Goal: Task Accomplishment & Management: Use online tool/utility

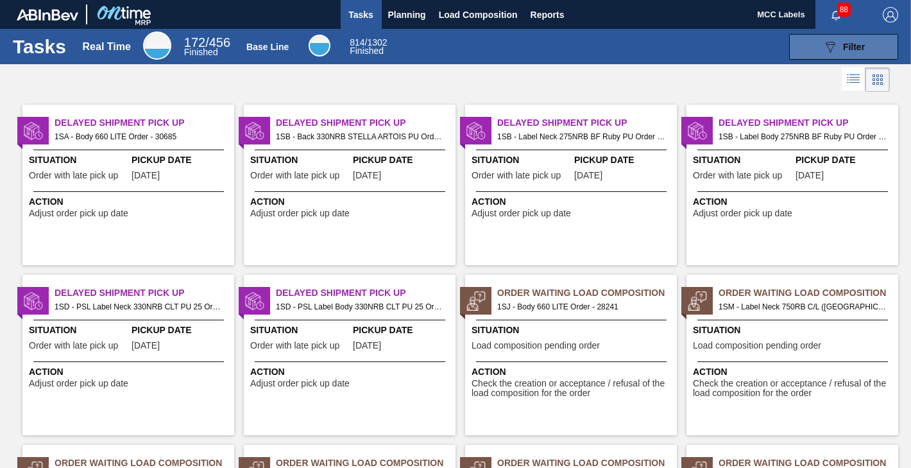
click at [808, 40] on button "089F7B8B-B2A5-4AFE-B5C0-19BA573D28AC Filter" at bounding box center [843, 47] width 109 height 26
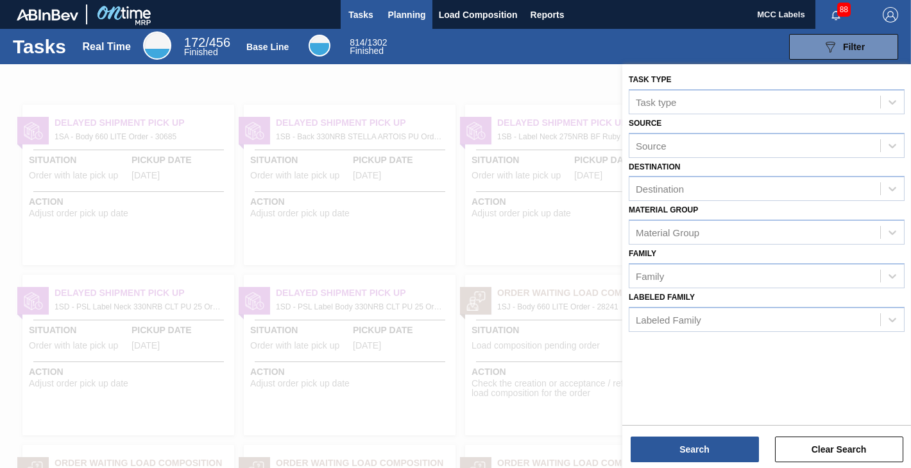
click at [393, 16] on span "Planning" at bounding box center [407, 14] width 38 height 15
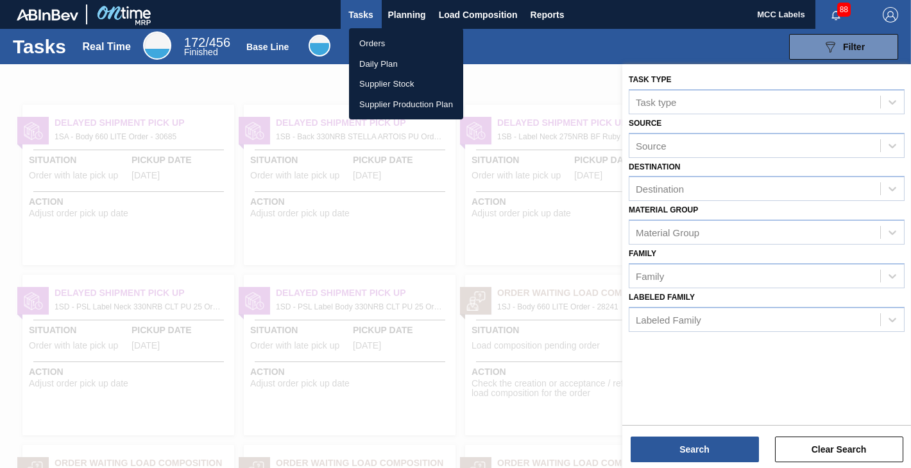
click at [379, 39] on li "Orders" at bounding box center [406, 43] width 114 height 21
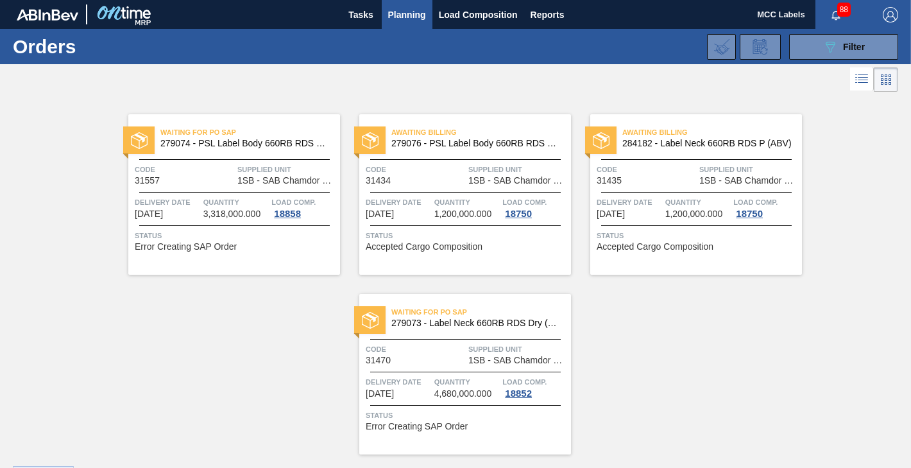
drag, startPoint x: 804, startPoint y: 48, endPoint x: 736, endPoint y: 60, distance: 69.7
click at [804, 47] on button "089F7B8B-B2A5-4AFE-B5C0-19BA573D28AC Filter" at bounding box center [843, 47] width 109 height 26
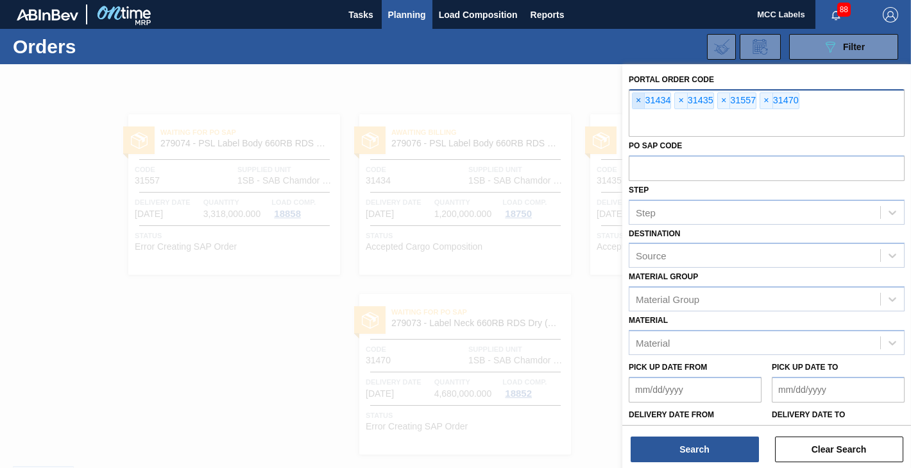
click at [636, 99] on span "×" at bounding box center [638, 100] width 12 height 15
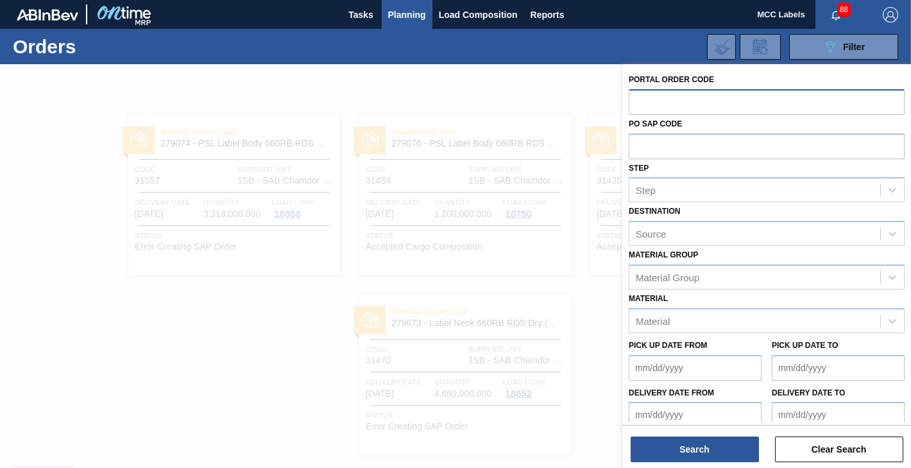
click at [636, 99] on input "text" at bounding box center [767, 101] width 276 height 24
type input "31697"
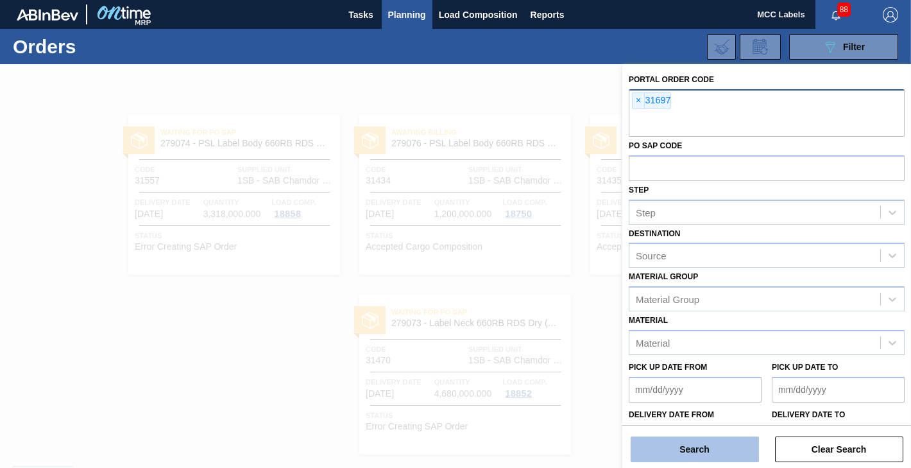
click at [661, 446] on button "Search" at bounding box center [694, 449] width 128 height 26
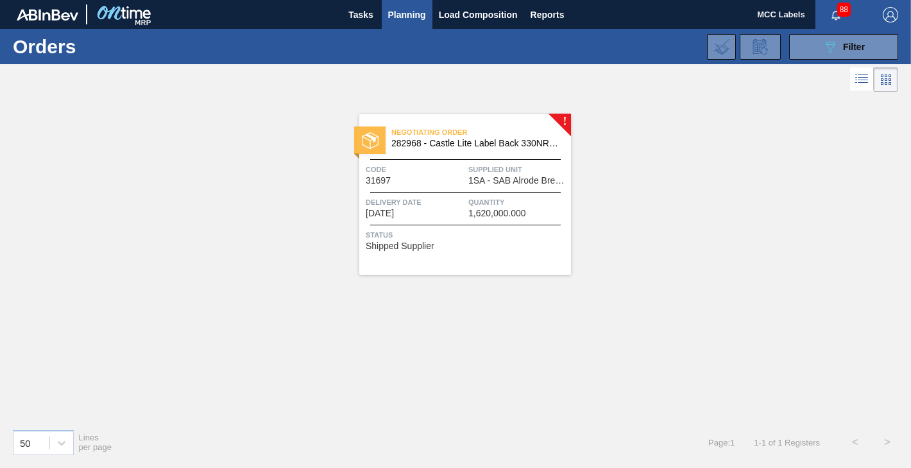
click at [428, 196] on span "Delivery Date" at bounding box center [415, 202] width 99 height 13
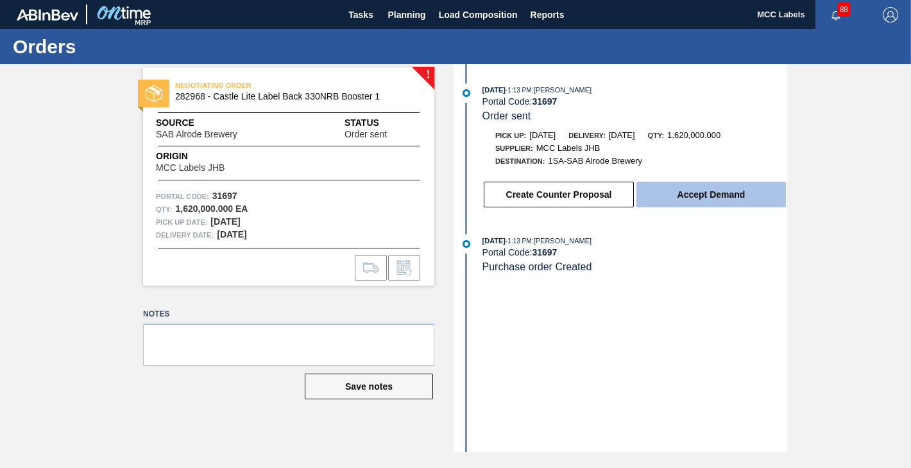
click at [678, 193] on button "Accept Demand" at bounding box center [710, 195] width 149 height 26
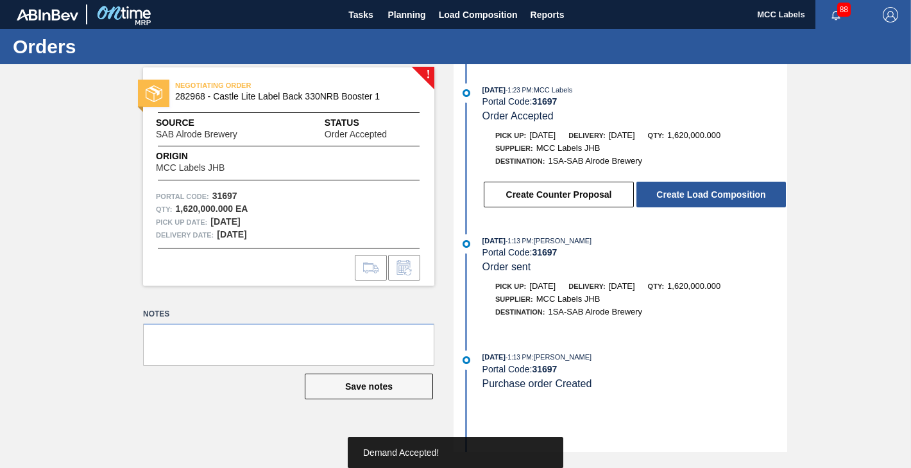
click at [678, 193] on button "Create Load Composition" at bounding box center [710, 195] width 149 height 26
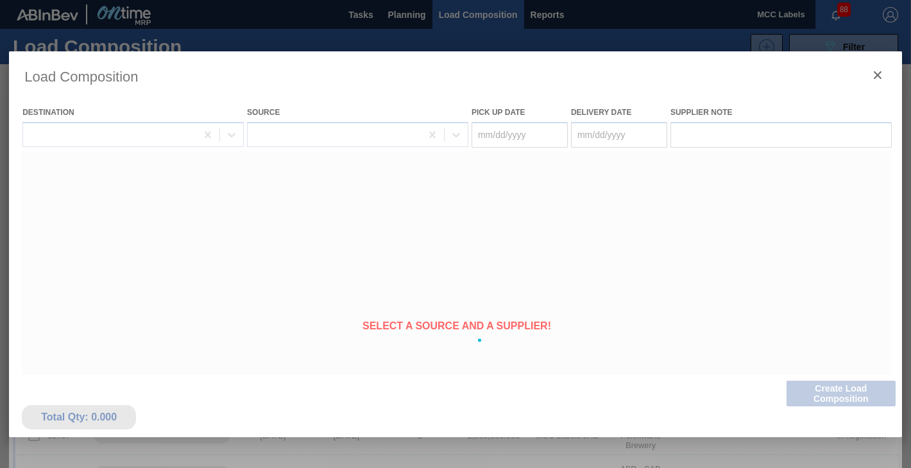
type Date "[DATE]"
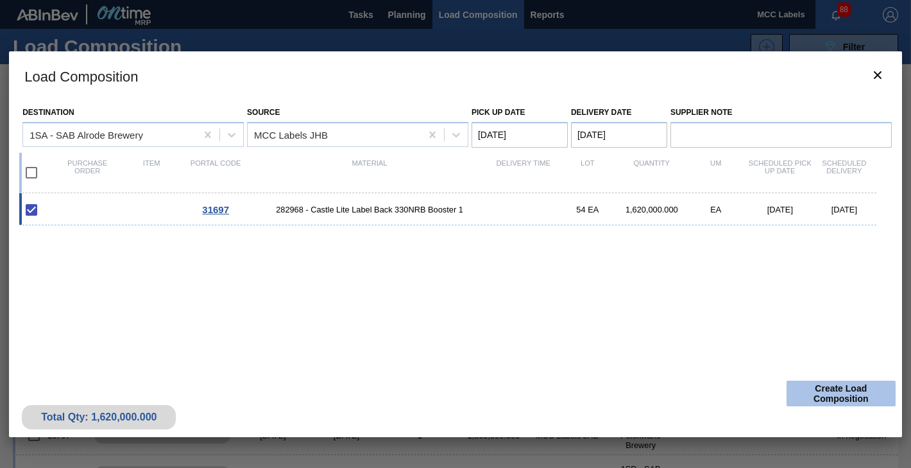
click at [814, 389] on button "Create Load Composition" at bounding box center [840, 393] width 109 height 26
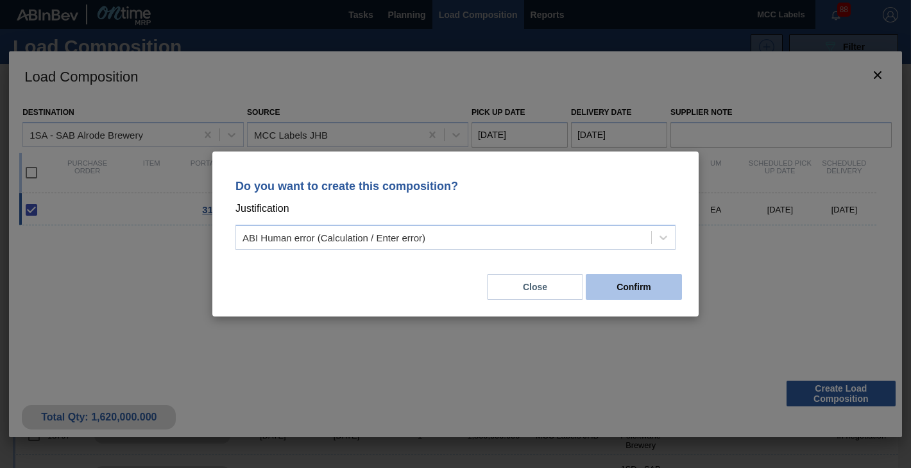
click at [660, 291] on button "Confirm" at bounding box center [634, 287] width 96 height 26
